Goal: Task Accomplishment & Management: Use online tool/utility

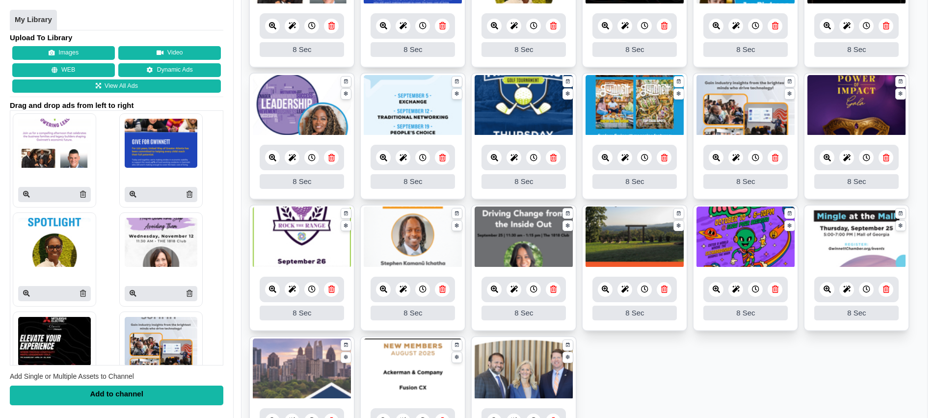
scroll to position [301, 0]
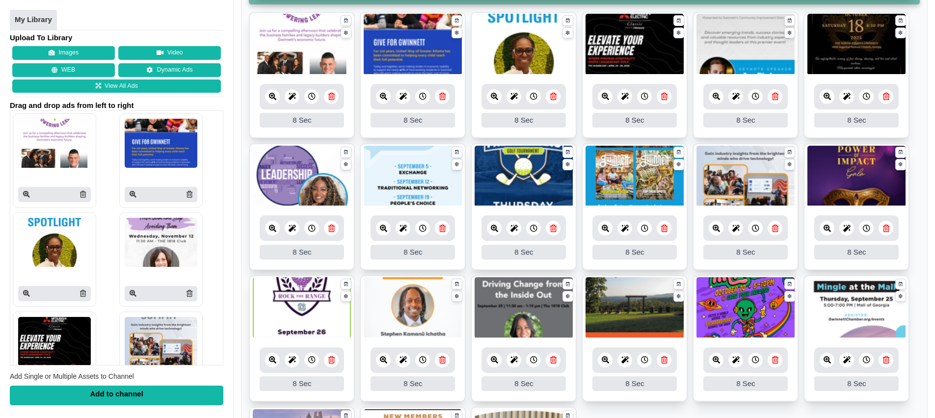
scroll to position [244, 0]
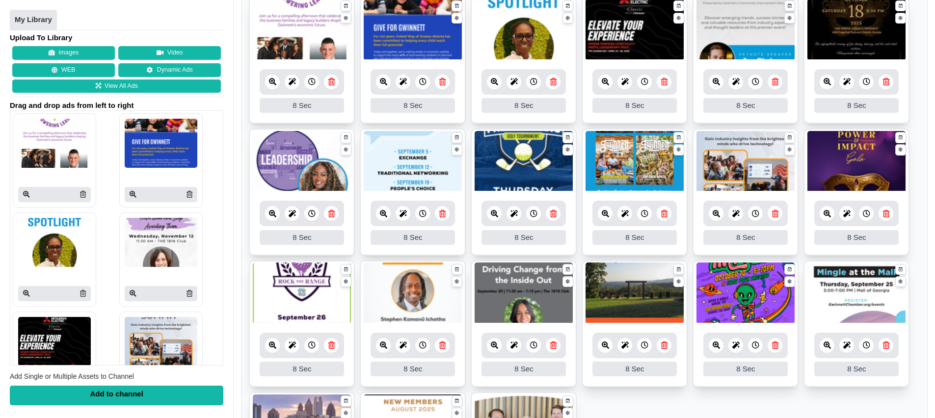
click at [442, 214] on icon at bounding box center [442, 213] width 6 height 7
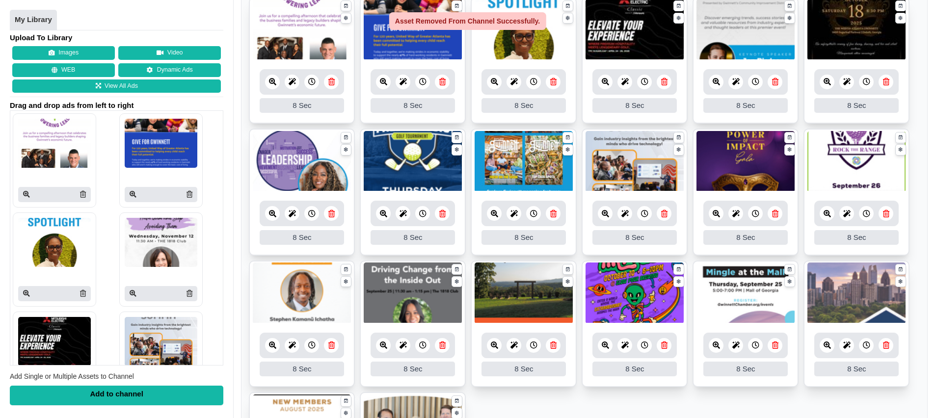
click at [442, 345] on icon at bounding box center [442, 345] width 6 height 7
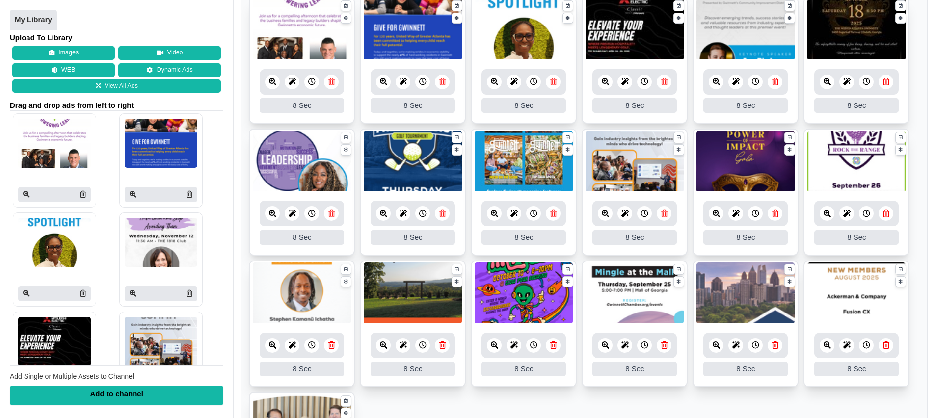
click at [667, 346] on link at bounding box center [664, 345] width 15 height 15
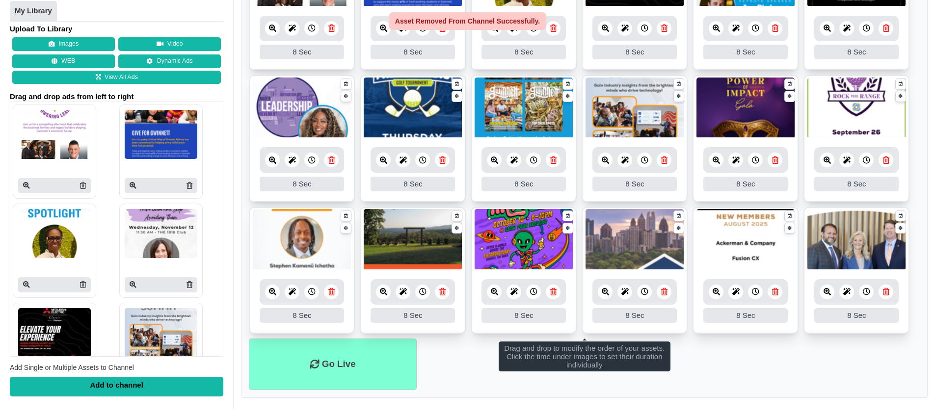
scroll to position [301, 0]
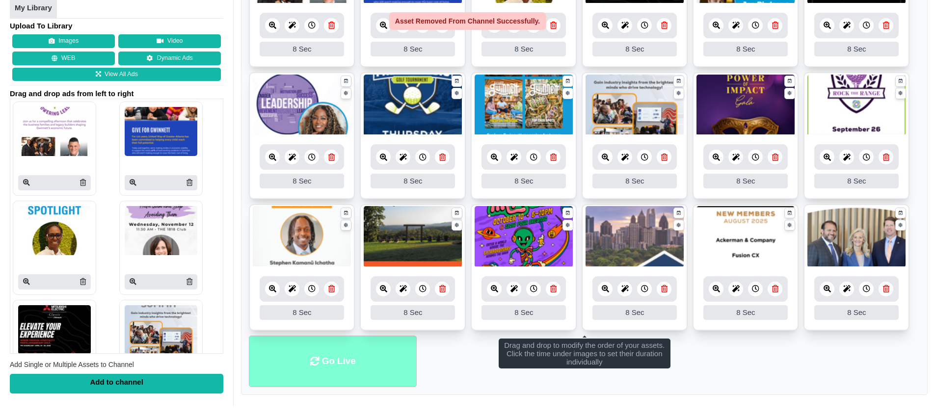
click at [345, 351] on li "Go Live" at bounding box center [333, 362] width 168 height 52
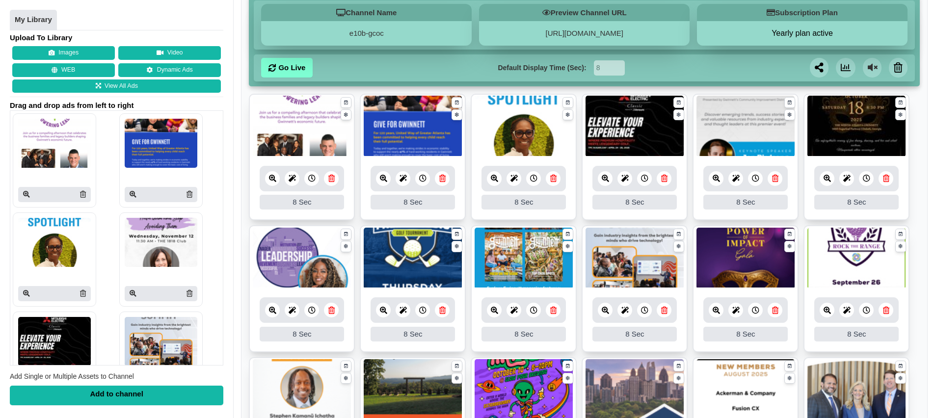
scroll to position [301, 0]
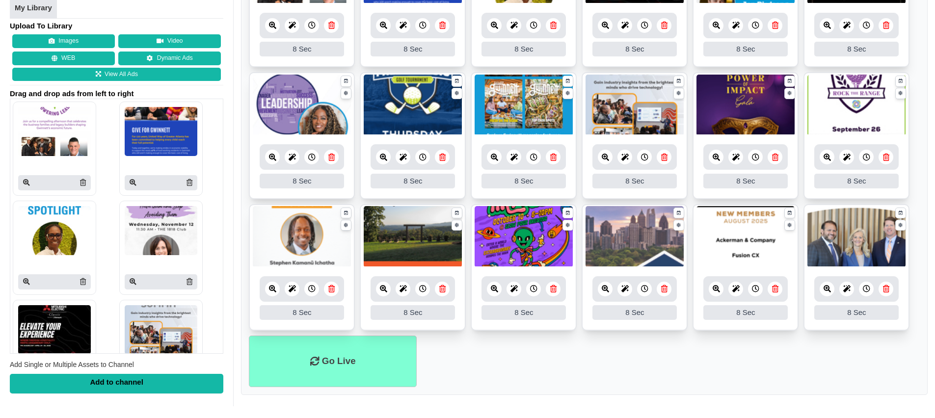
click at [791, 367] on ul "Go Live" at bounding box center [584, 362] width 671 height 52
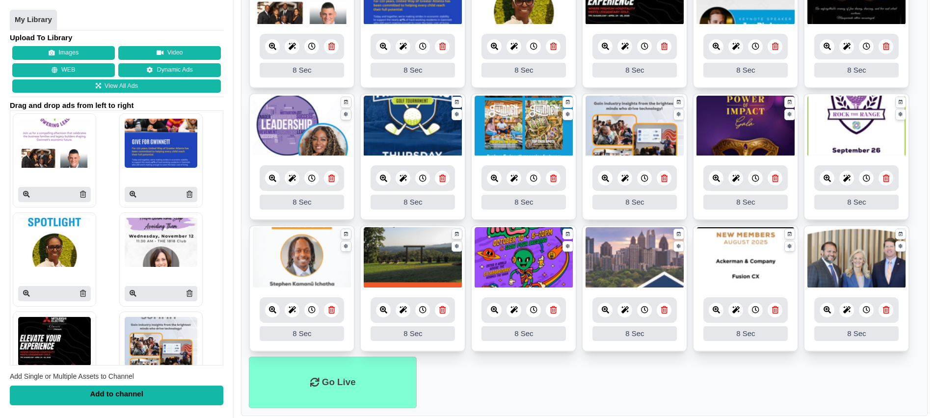
scroll to position [279, 0]
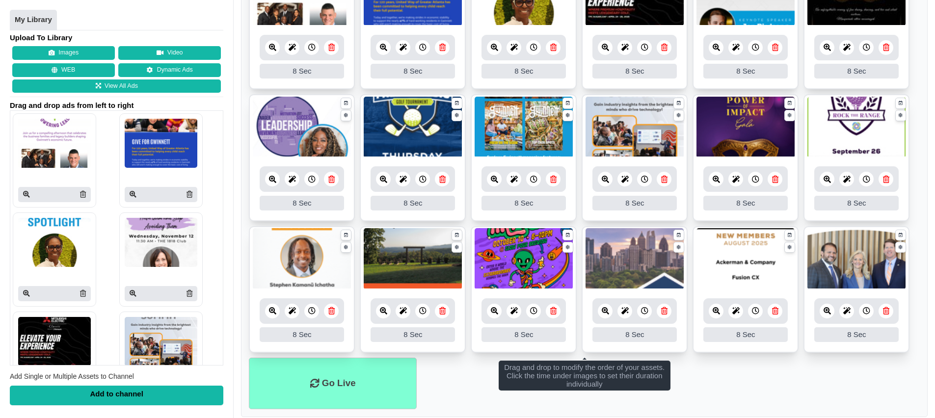
click at [886, 181] on icon at bounding box center [886, 179] width 6 height 7
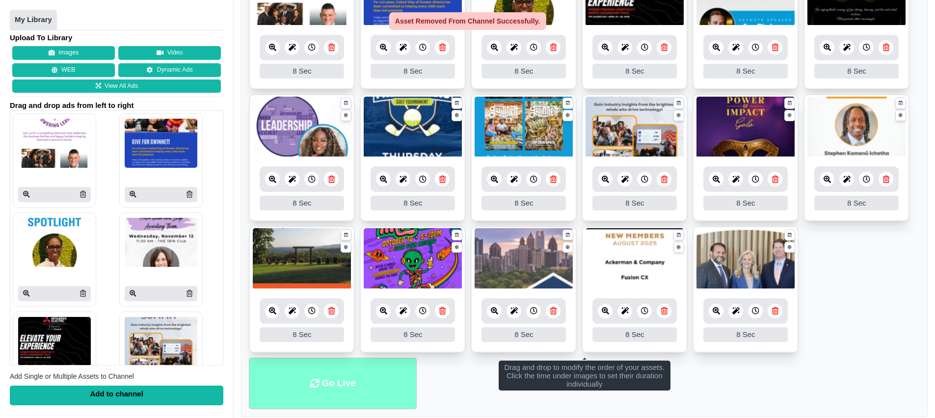
click at [316, 373] on li "Go Live" at bounding box center [333, 384] width 168 height 52
